Goal: Task Accomplishment & Management: Manage account settings

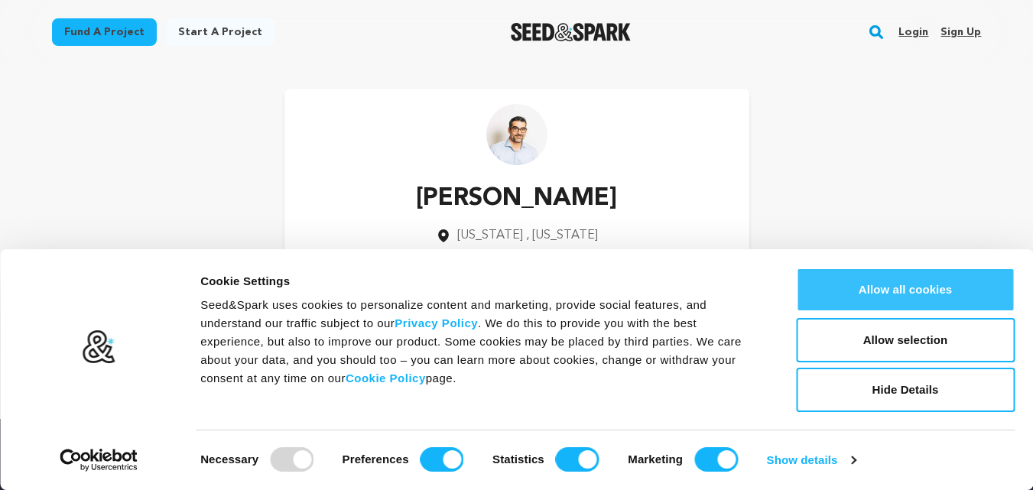
click at [927, 302] on button "Allow all cookies" at bounding box center [905, 290] width 219 height 44
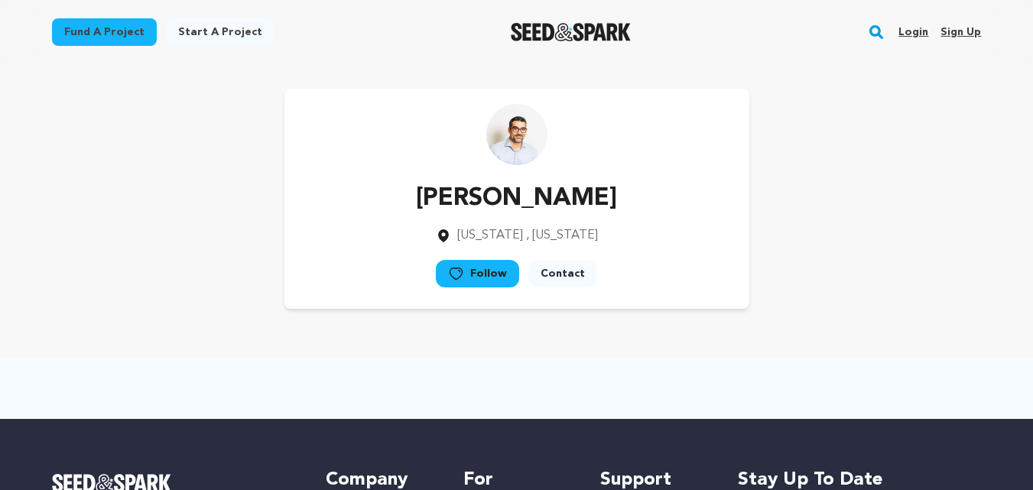
click at [947, 29] on link "Sign up" at bounding box center [961, 32] width 41 height 24
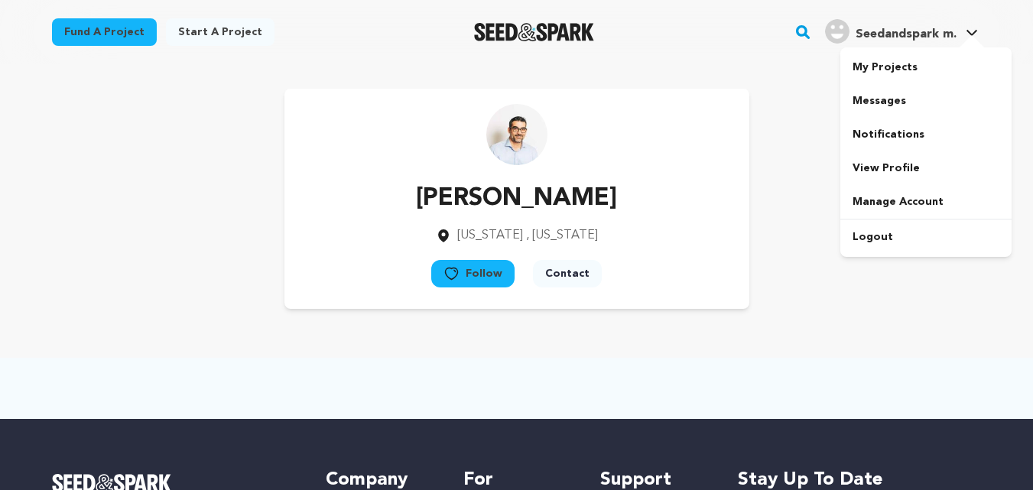
click at [920, 21] on div "Seedandspark m." at bounding box center [891, 31] width 132 height 24
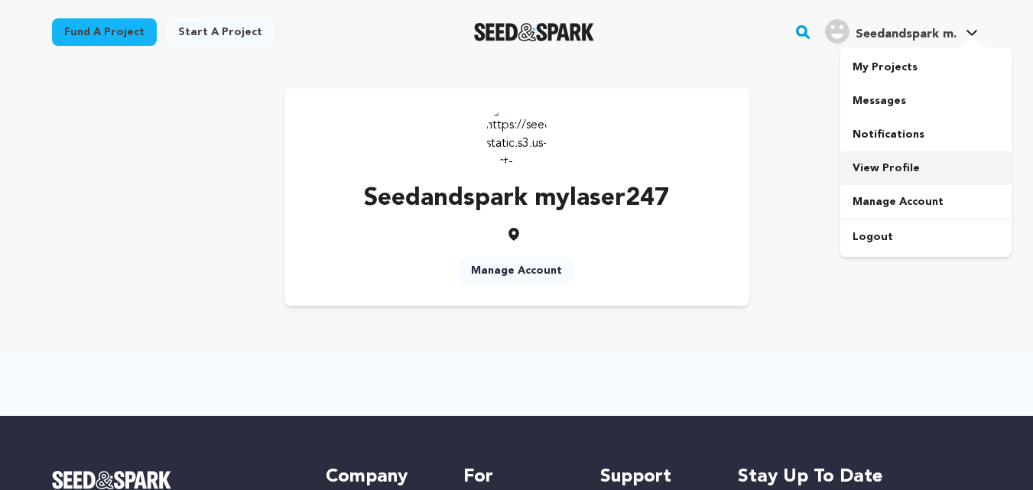
click at [873, 166] on link "View Profile" at bounding box center [925, 168] width 171 height 34
click at [492, 277] on link "Manage Account" at bounding box center [516, 271] width 115 height 28
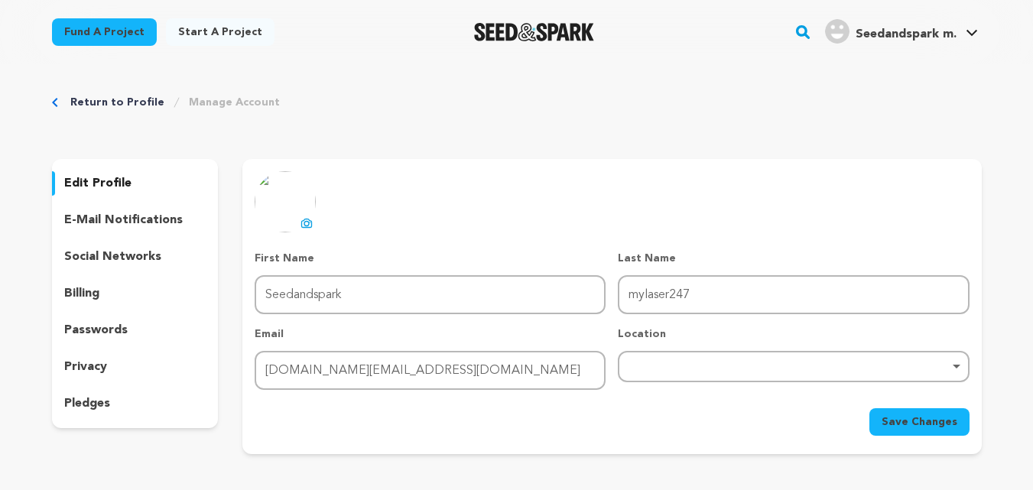
click at [307, 223] on icon at bounding box center [307, 223] width 12 height 12
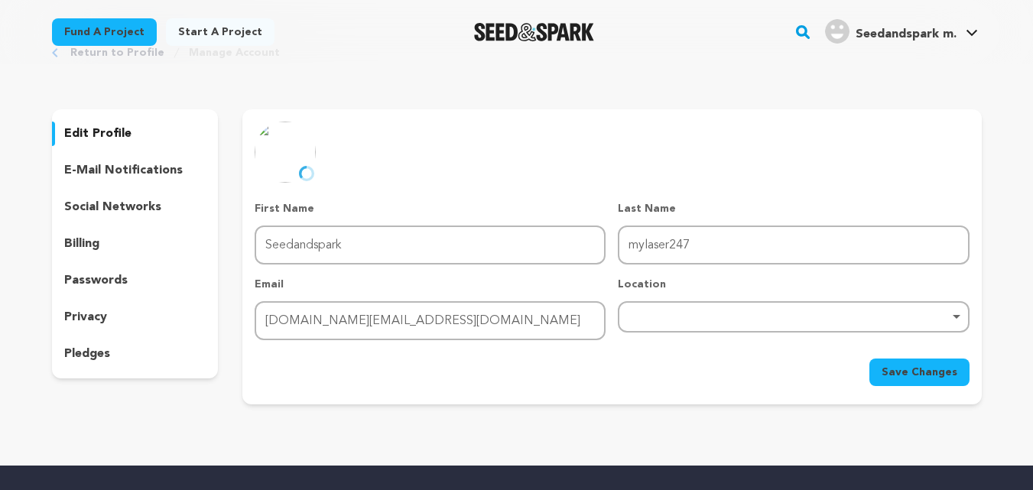
scroll to position [76, 0]
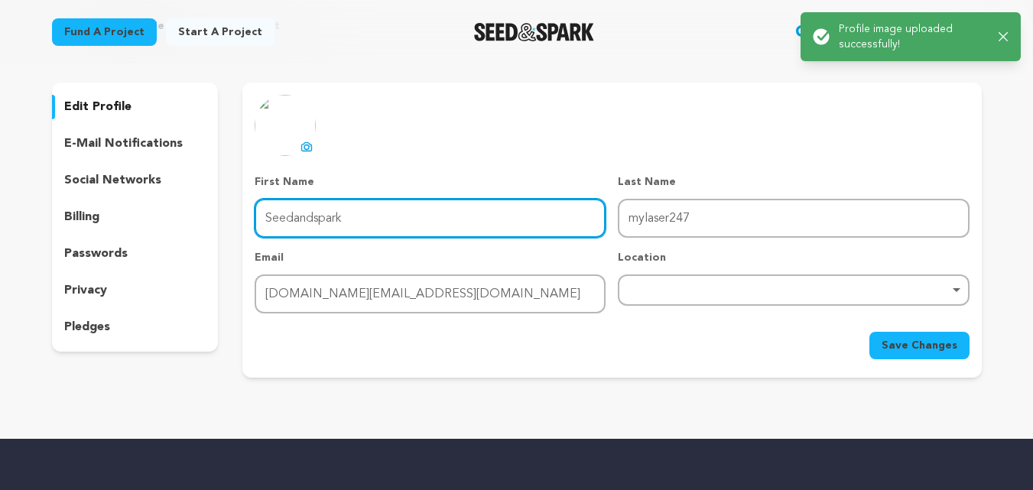
click at [334, 223] on input "Seedandspark" at bounding box center [430, 218] width 351 height 39
drag, startPoint x: 349, startPoint y: 219, endPoint x: 246, endPoint y: 225, distance: 103.4
click at [249, 224] on div "uploading spinner upload profile image First Name First Name Seedandspark Last …" at bounding box center [611, 227] width 739 height 265
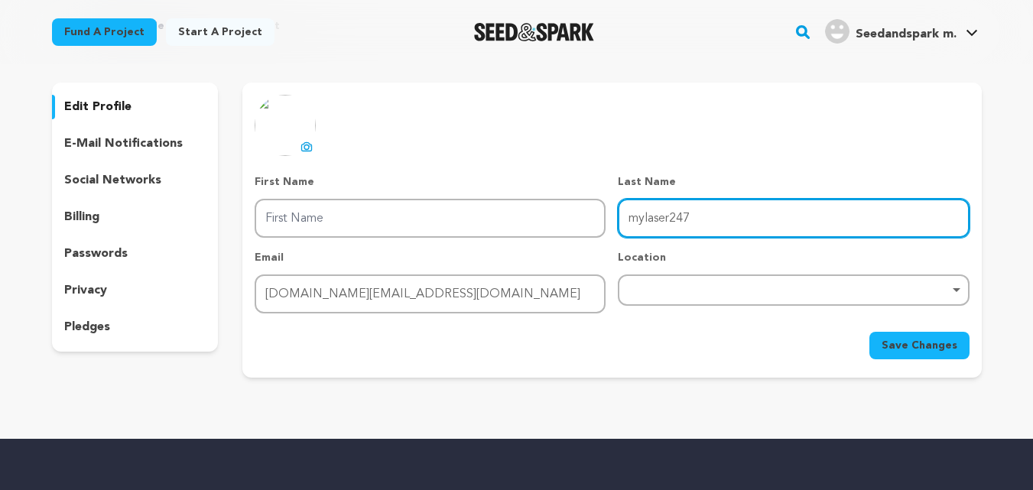
drag, startPoint x: 736, startPoint y: 221, endPoint x: 601, endPoint y: 228, distance: 134.8
click at [601, 227] on div "First Name First Name Last Name Last Name mylaser247 Email Email mylaser247.ind…" at bounding box center [612, 243] width 714 height 139
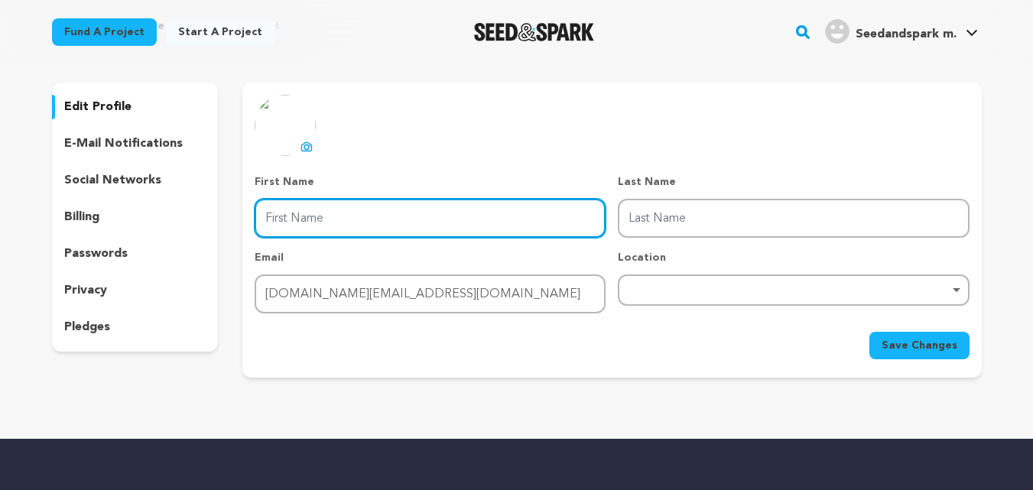
click at [441, 226] on input "First Name" at bounding box center [430, 218] width 351 height 39
type input "mylaser"
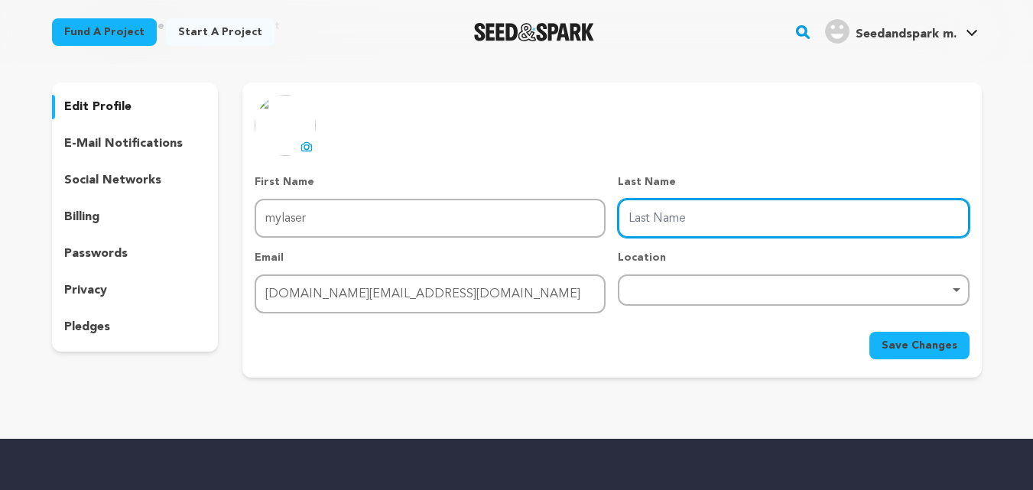
click at [659, 216] on input "Last Name" at bounding box center [793, 218] width 351 height 39
type input "247"
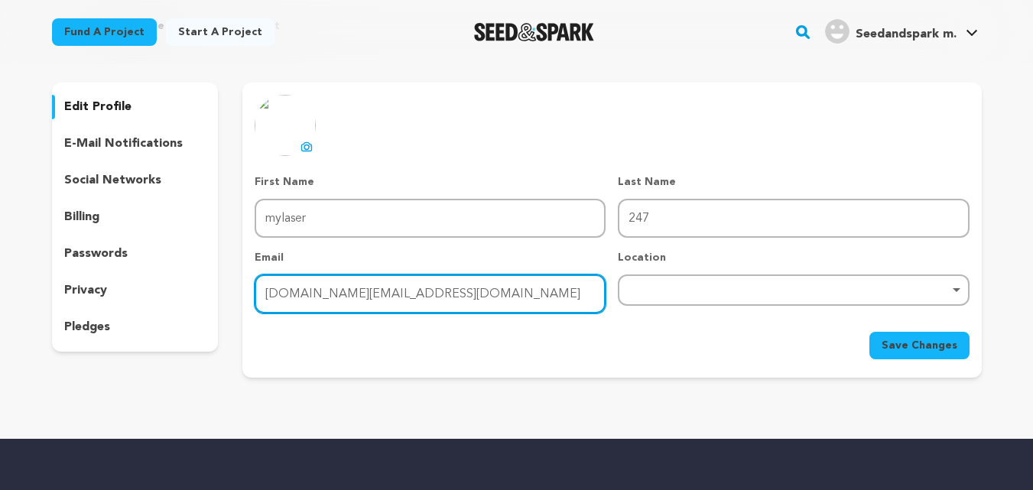
click at [453, 285] on input "mylaser247.ind.in@gmail.com" at bounding box center [430, 294] width 351 height 39
click at [690, 296] on div "Remove item" at bounding box center [793, 290] width 351 height 31
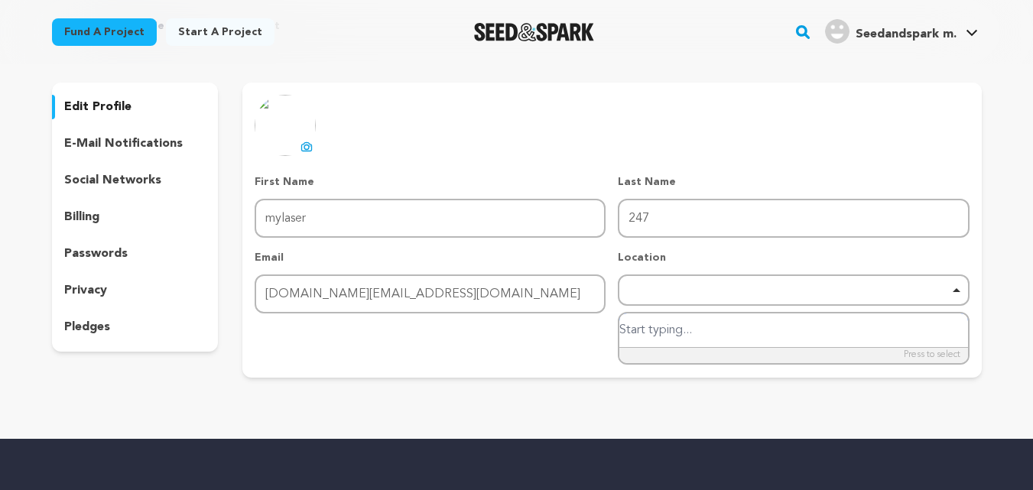
click at [687, 300] on div "Remove item" at bounding box center [793, 290] width 351 height 31
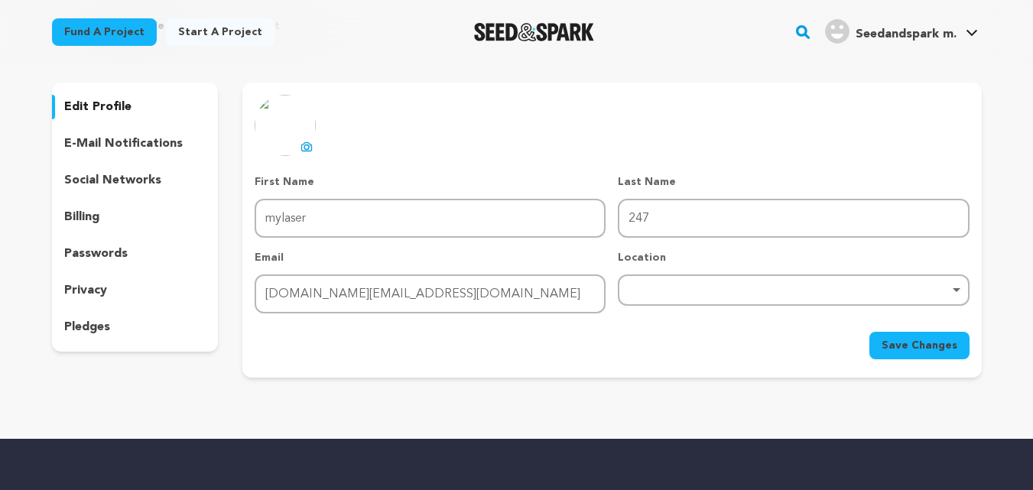
click at [940, 352] on span "Save Changes" at bounding box center [920, 345] width 76 height 15
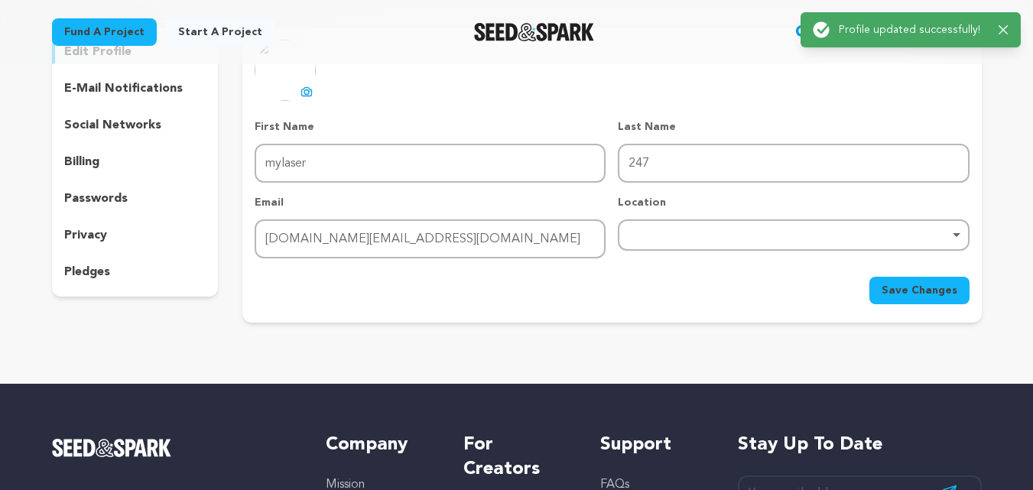
scroll to position [0, 0]
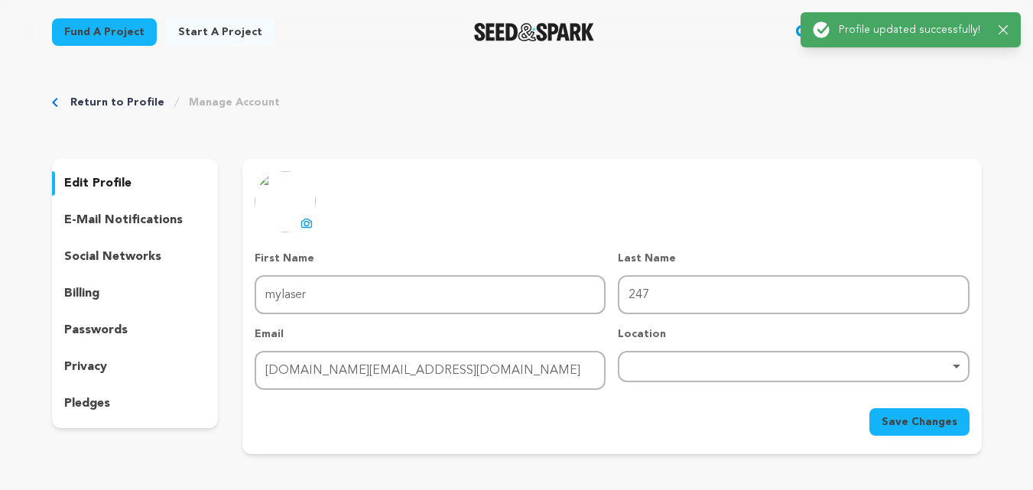
click at [1004, 23] on div "Success: Info: Warning: Error: Profile updated successfully! Close notification" at bounding box center [911, 29] width 196 height 17
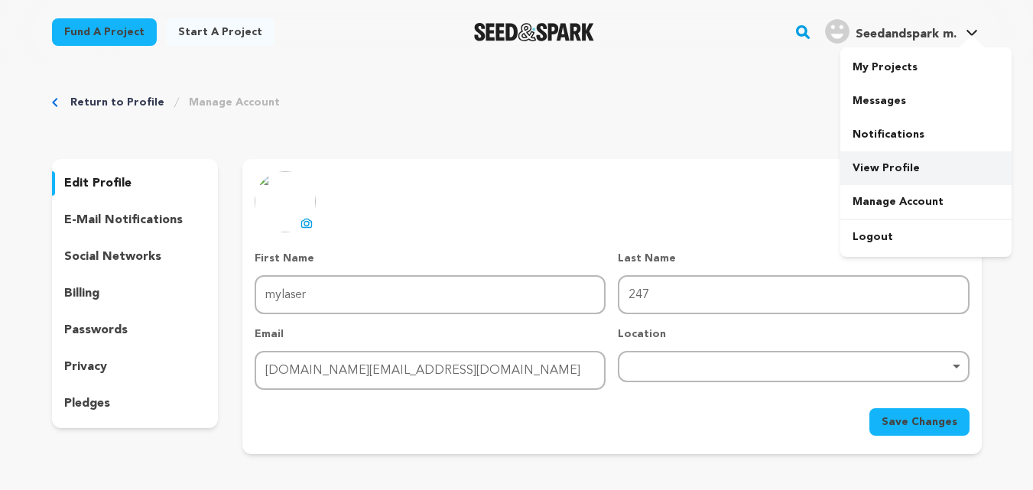
click at [884, 158] on link "View Profile" at bounding box center [925, 168] width 171 height 34
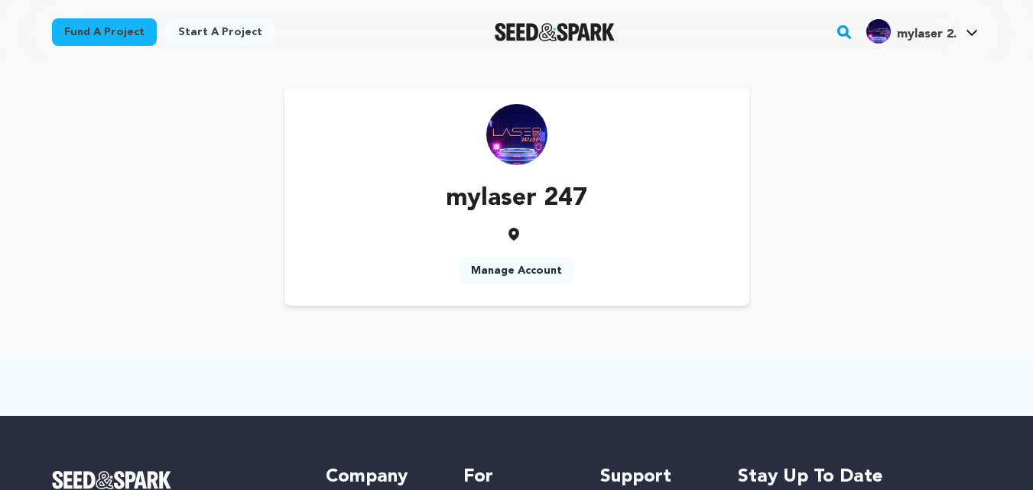
click at [521, 234] on icon at bounding box center [513, 233] width 15 height 15
click at [890, 176] on link "View Profile" at bounding box center [925, 168] width 171 height 34
click at [962, 28] on link "mylaser 2. mylaser 2." at bounding box center [922, 30] width 118 height 28
click at [938, 45] on span "mylaser 2. mylaser 2." at bounding box center [922, 32] width 118 height 32
click at [890, 192] on link "Manage Account" at bounding box center [925, 202] width 171 height 34
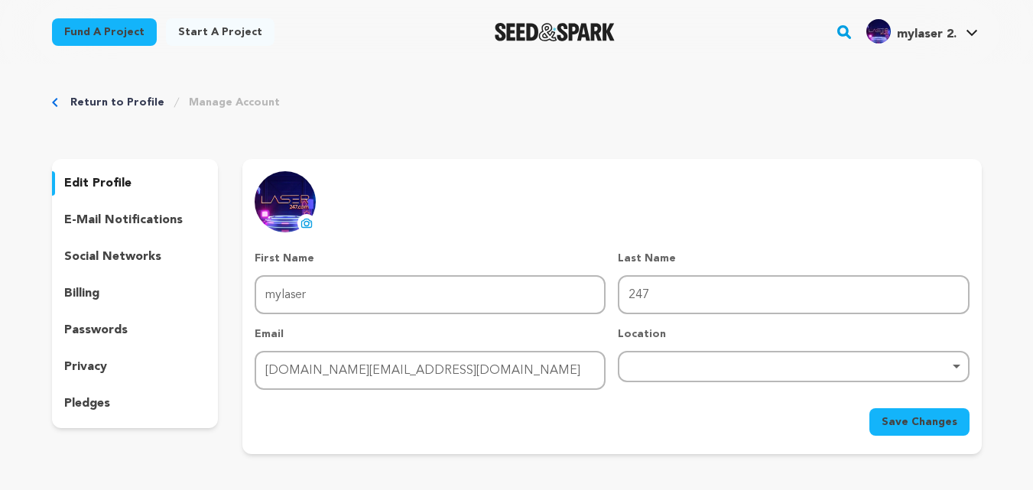
click at [198, 106] on link "Manage Account" at bounding box center [234, 102] width 91 height 15
